Goal: Task Accomplishment & Management: Manage account settings

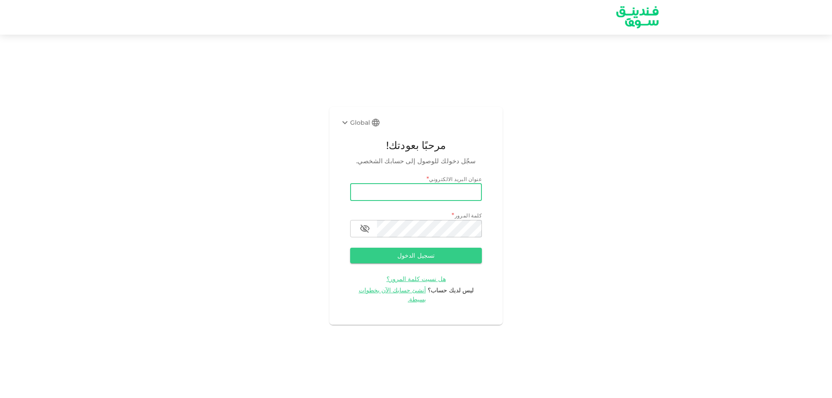
click at [368, 195] on input "email" at bounding box center [416, 192] width 132 height 17
type input "[EMAIL_ADDRESS][DOMAIN_NAME]"
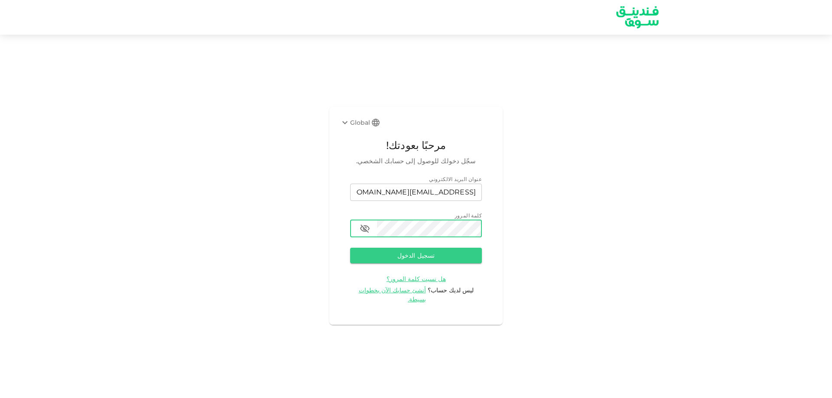
click at [350, 248] on button "تسجيل الدخول" at bounding box center [416, 256] width 132 height 16
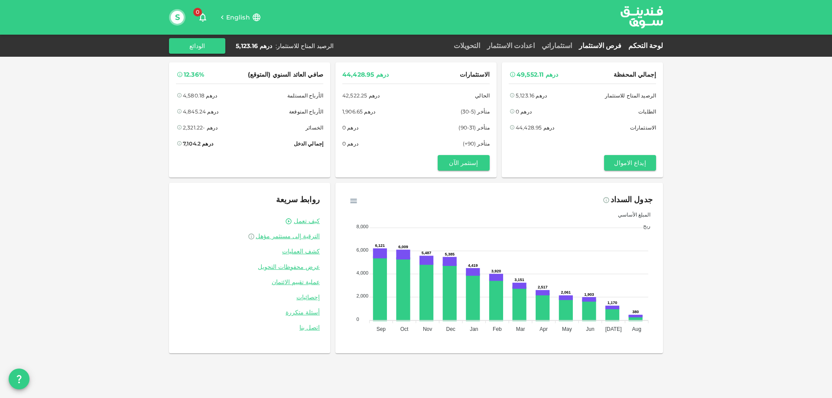
click at [621, 47] on link "فرص الاستثمار" at bounding box center [600, 46] width 49 height 8
